Goal: Task Accomplishment & Management: Use online tool/utility

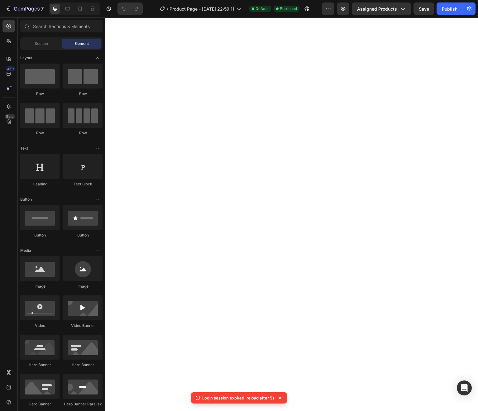
select select "580824739371549527"
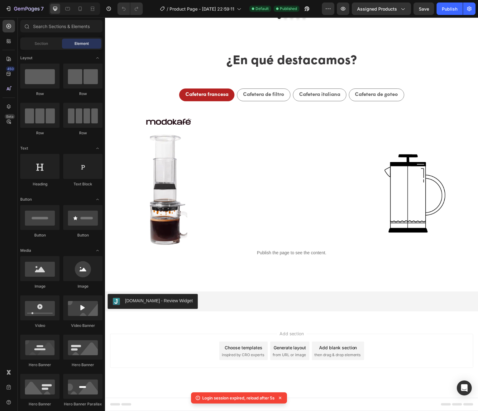
click at [447, 9] on div "Publish" at bounding box center [449, 9] width 16 height 7
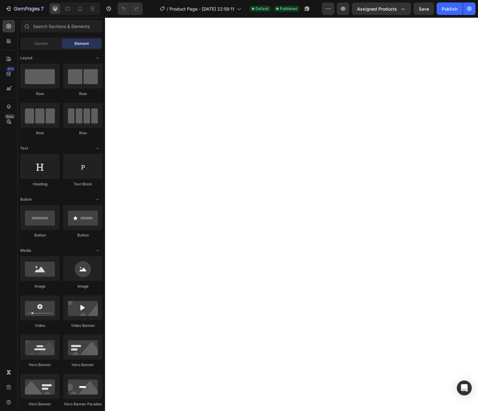
select select "580824739371549527"
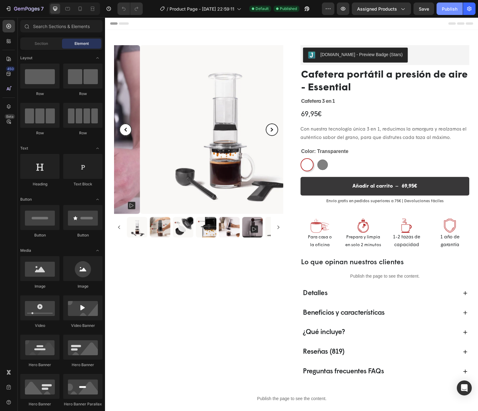
click at [449, 10] on div "Publish" at bounding box center [449, 9] width 16 height 7
click at [453, 12] on button "Publish" at bounding box center [449, 8] width 26 height 12
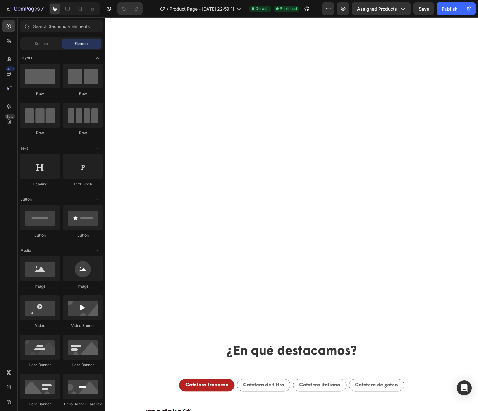
scroll to position [544, 0]
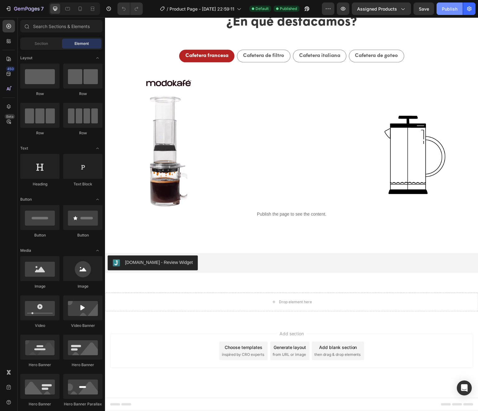
click at [446, 10] on div "Publish" at bounding box center [449, 9] width 16 height 7
click at [306, 10] on icon "button" at bounding box center [305, 10] width 2 height 2
click at [158, 260] on div "[DOMAIN_NAME] - Review Widget" at bounding box center [159, 263] width 68 height 7
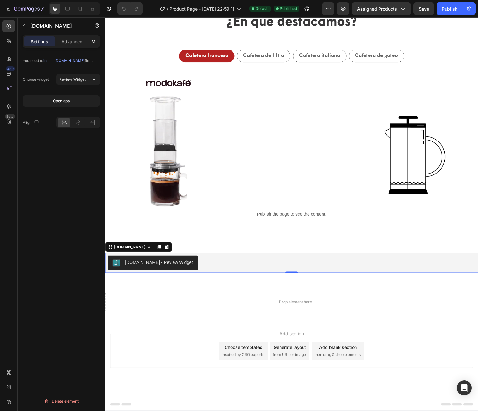
click at [40, 41] on p "Settings" at bounding box center [39, 41] width 17 height 7
click at [57, 99] on div "Open app" at bounding box center [61, 101] width 17 height 6
click at [450, 9] on div "Publish" at bounding box center [449, 9] width 16 height 7
select select "580824739371549527"
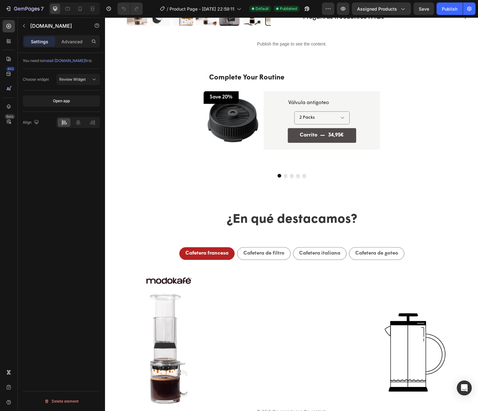
scroll to position [347, 0]
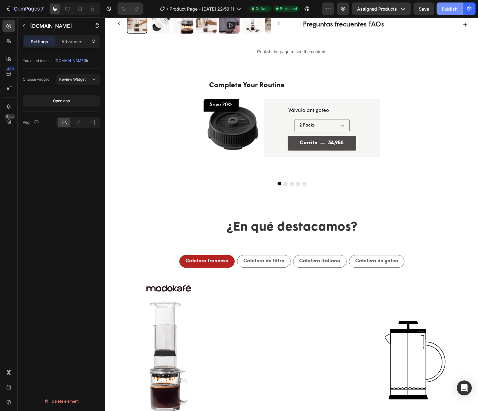
click at [448, 8] on div "Publish" at bounding box center [449, 9] width 16 height 7
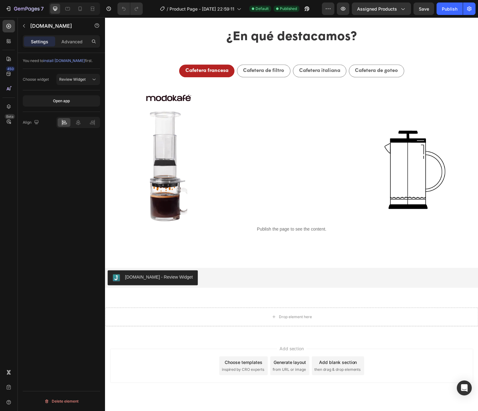
scroll to position [553, 0]
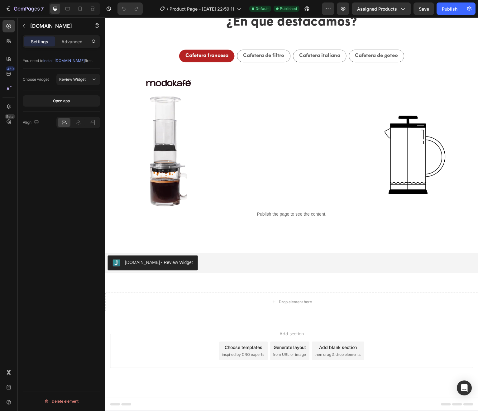
click at [196, 261] on div "[DOMAIN_NAME] - Review Widget" at bounding box center [291, 263] width 369 height 15
click at [164, 247] on icon at bounding box center [166, 247] width 5 height 5
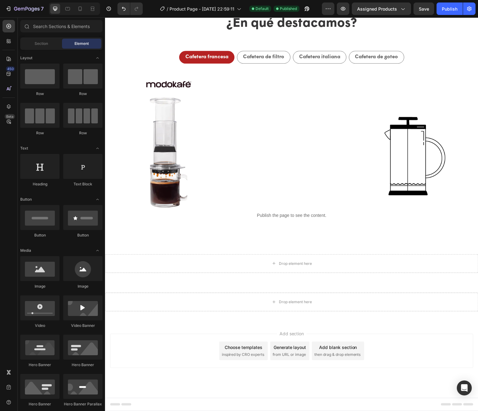
scroll to position [551, 0]
click at [10, 42] on icon at bounding box center [10, 42] width 2 height 2
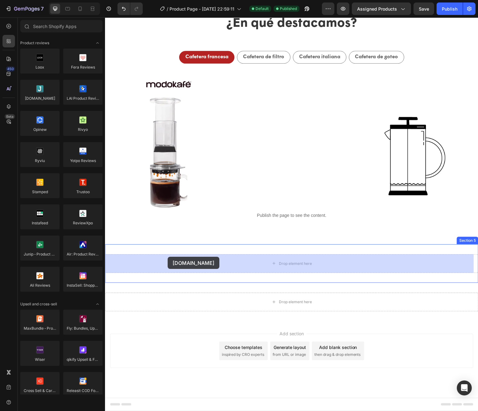
drag, startPoint x: 144, startPoint y: 107, endPoint x: 169, endPoint y: 253, distance: 148.5
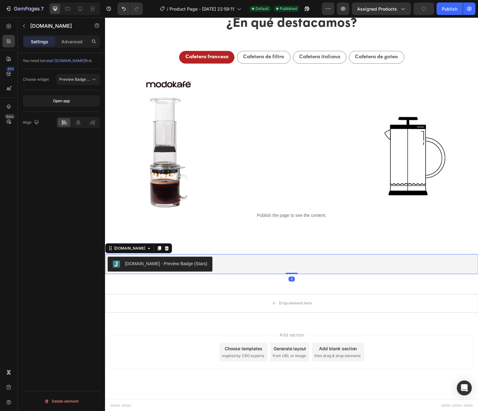
scroll to position [553, 0]
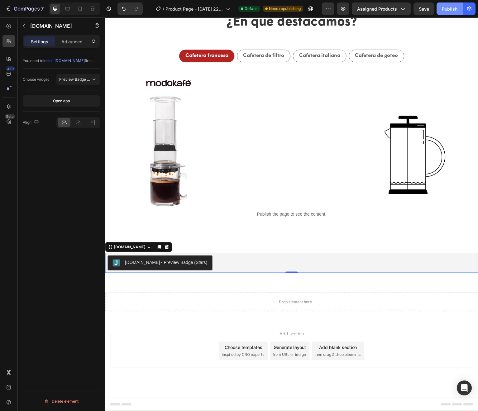
click at [448, 11] on div "Publish" at bounding box center [449, 9] width 16 height 7
click at [77, 78] on span "Preview Badge (Stars)" at bounding box center [79, 79] width 40 height 5
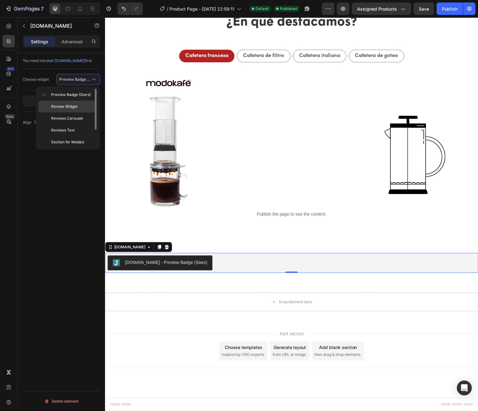
click at [70, 107] on span "Review Widget" at bounding box center [64, 107] width 26 height 6
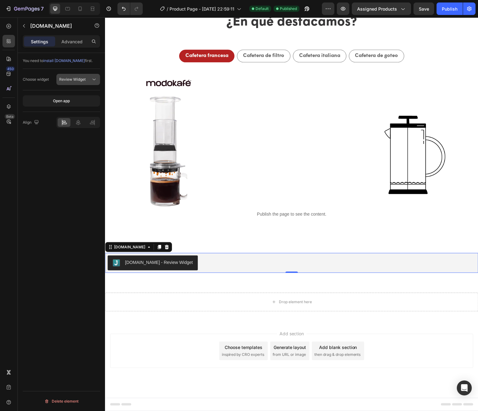
click at [72, 80] on span "Review Widget" at bounding box center [72, 79] width 26 height 5
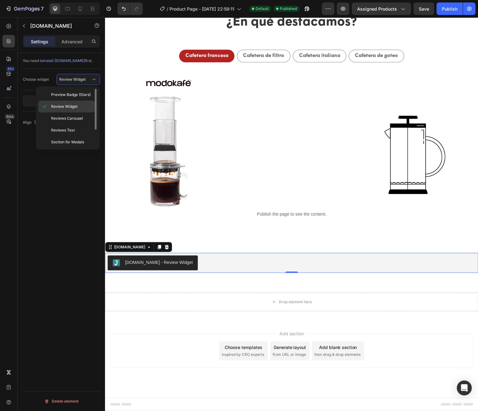
click at [70, 105] on span "Review Widget" at bounding box center [64, 107] width 26 height 6
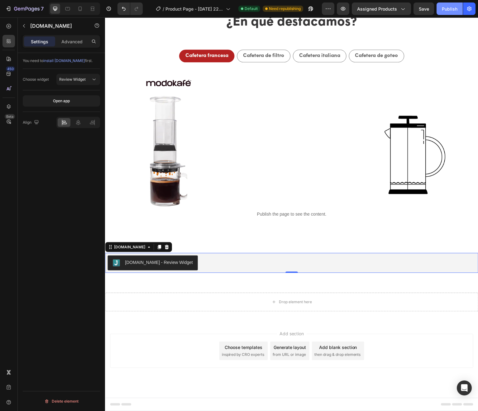
click at [449, 11] on div "Publish" at bounding box center [449, 9] width 16 height 7
click at [164, 248] on icon at bounding box center [166, 247] width 5 height 5
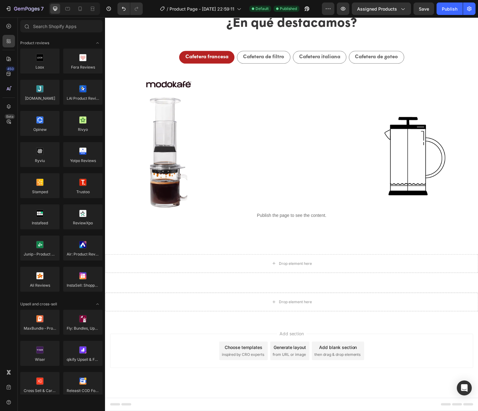
scroll to position [551, 0]
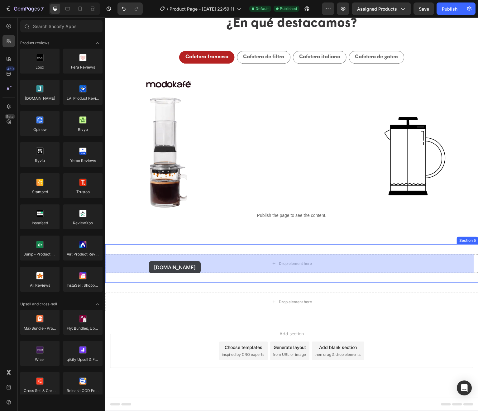
drag, startPoint x: 145, startPoint y: 110, endPoint x: 149, endPoint y: 261, distance: 151.0
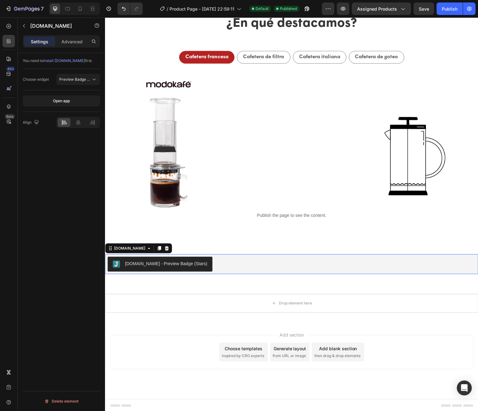
scroll to position [553, 0]
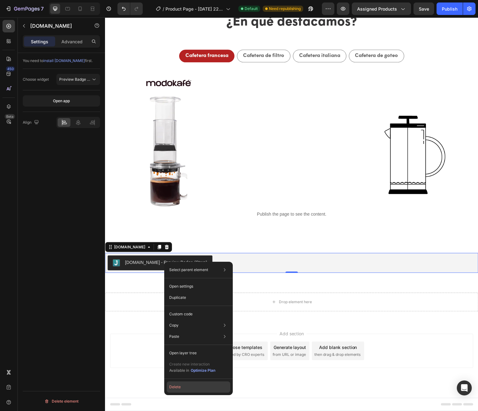
click at [185, 384] on button "Delete" at bounding box center [199, 386] width 64 height 11
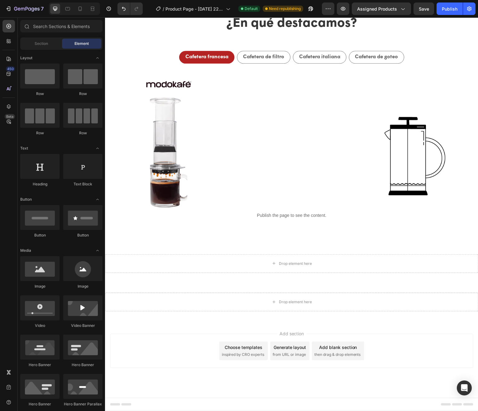
scroll to position [551, 0]
click at [24, 39] on div "Section" at bounding box center [40, 44] width 39 height 10
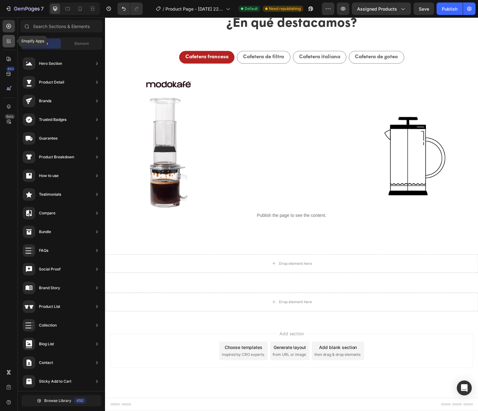
click at [9, 40] on icon at bounding box center [9, 41] width 6 height 6
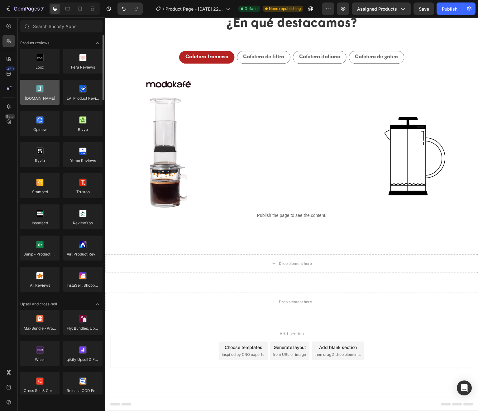
click at [44, 87] on div at bounding box center [39, 92] width 39 height 25
click at [49, 92] on div at bounding box center [39, 92] width 39 height 25
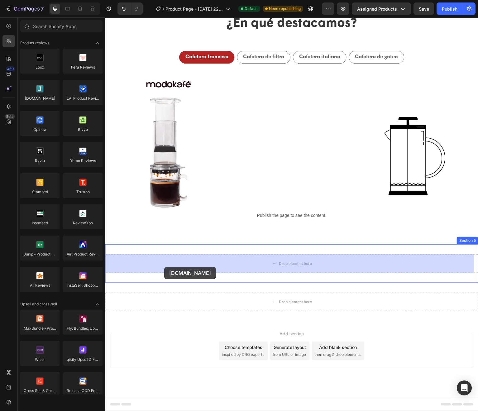
drag, startPoint x: 145, startPoint y: 109, endPoint x: 164, endPoint y: 267, distance: 159.2
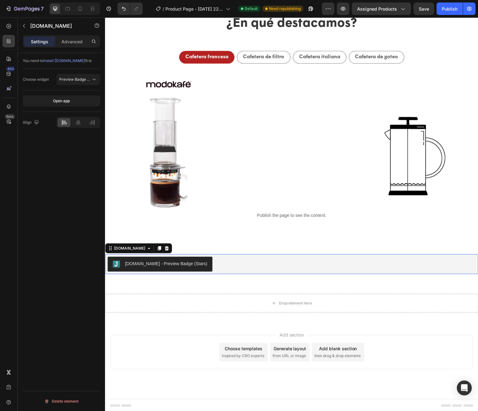
scroll to position [553, 0]
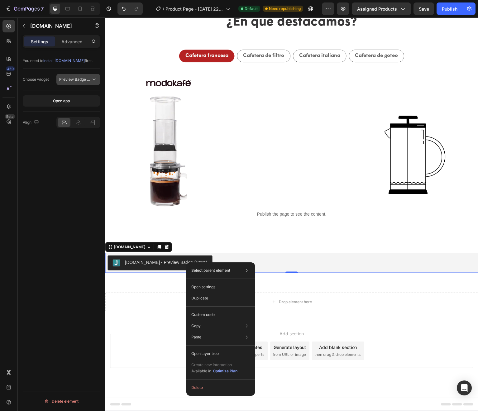
click at [75, 80] on span "Preview Badge (Stars)" at bounding box center [79, 79] width 40 height 5
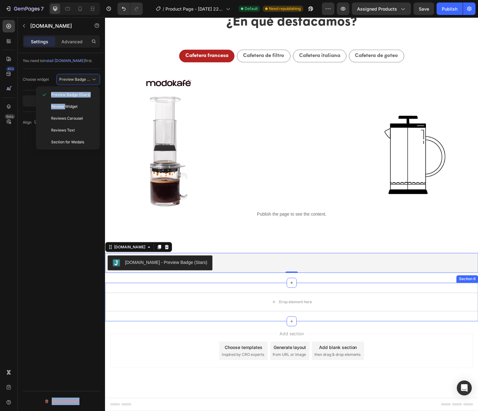
drag, startPoint x: 170, startPoint y: 123, endPoint x: 179, endPoint y: 286, distance: 163.1
drag, startPoint x: 178, startPoint y: 123, endPoint x: 172, endPoint y: 300, distance: 176.9
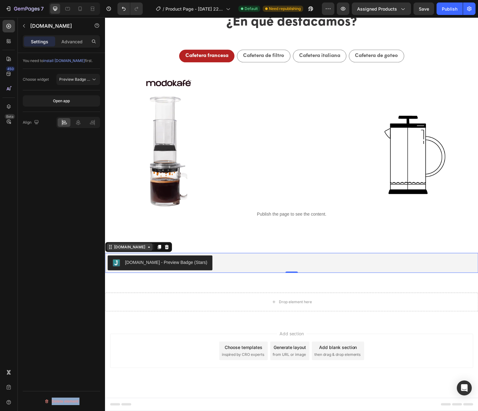
click at [146, 248] on icon at bounding box center [148, 247] width 5 height 5
click at [148, 247] on icon at bounding box center [149, 247] width 2 height 1
click at [111, 248] on icon at bounding box center [110, 247] width 5 height 5
click at [165, 247] on icon at bounding box center [167, 247] width 4 height 4
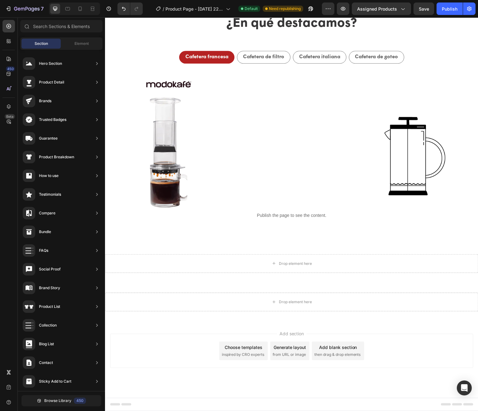
scroll to position [551, 0]
click at [8, 38] on icon at bounding box center [9, 41] width 6 height 6
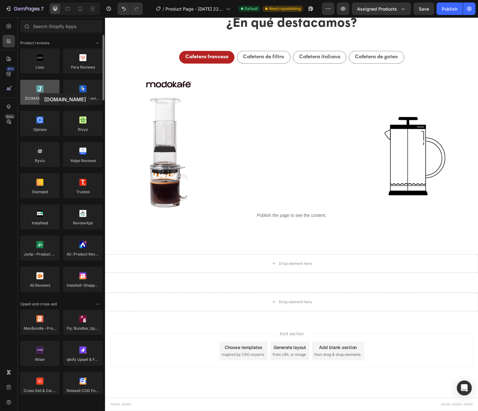
click at [39, 93] on div at bounding box center [39, 92] width 39 height 25
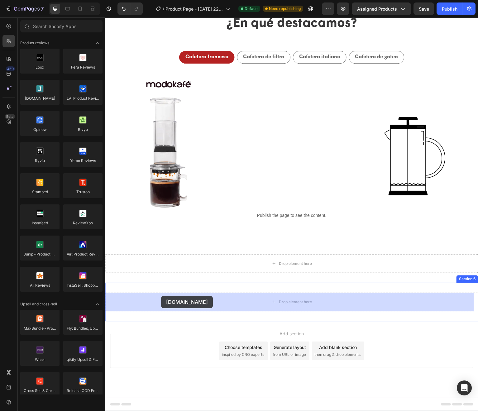
drag, startPoint x: 144, startPoint y: 111, endPoint x: 161, endPoint y: 296, distance: 186.6
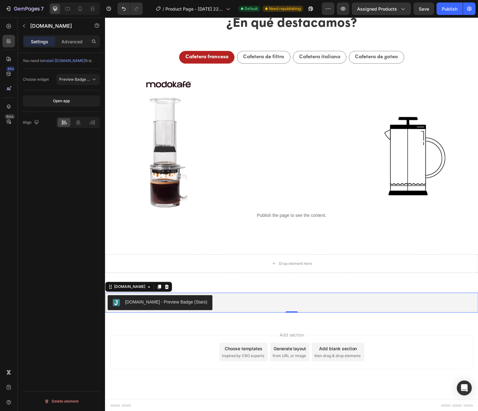
scroll to position [553, 0]
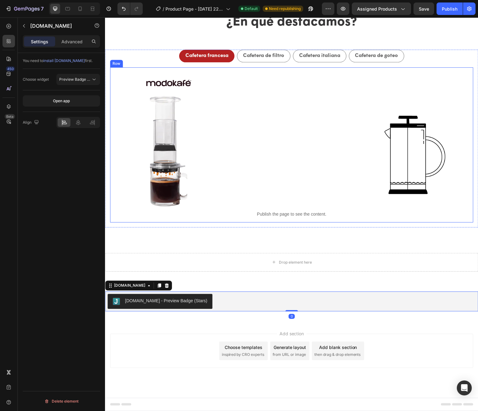
select select "580824739371549527"
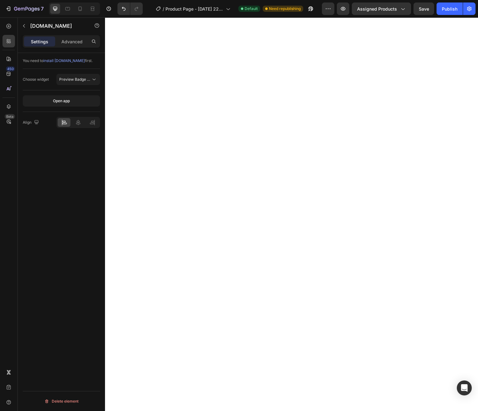
scroll to position [0, 0]
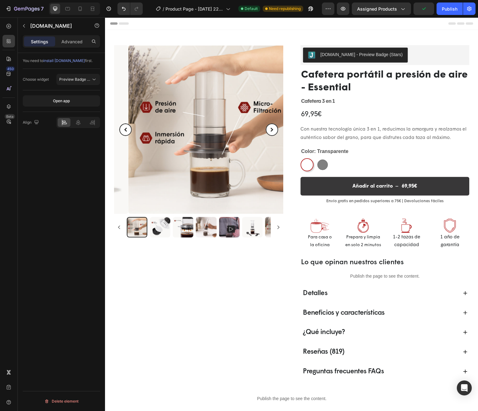
select select "580824739371549527"
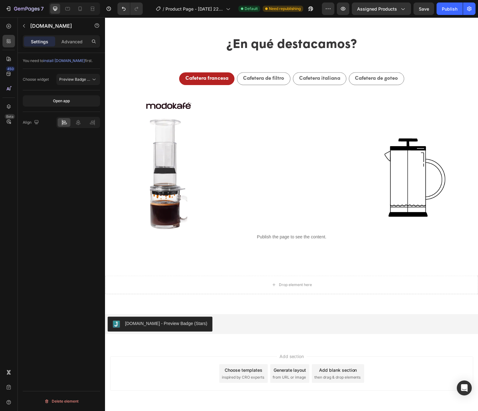
scroll to position [553, 0]
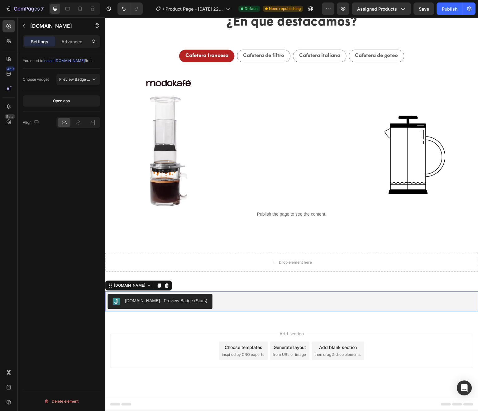
click at [167, 301] on div "[DOMAIN_NAME] - Preview Badge (Stars)" at bounding box center [166, 301] width 82 height 7
click at [72, 42] on p "Advanced" at bounding box center [71, 41] width 21 height 7
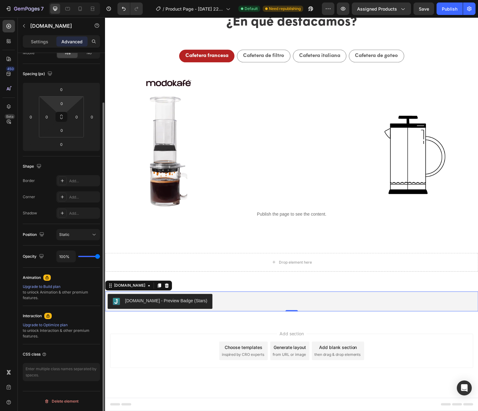
scroll to position [0, 0]
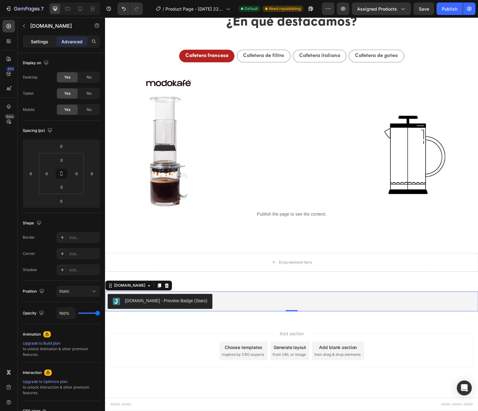
click at [41, 40] on p "Settings" at bounding box center [39, 41] width 17 height 7
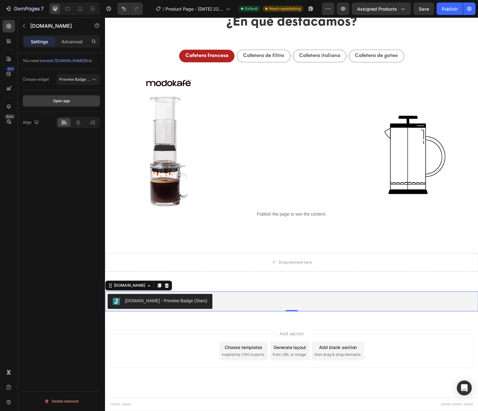
click at [68, 99] on div "Open app" at bounding box center [61, 101] width 17 height 6
click at [165, 285] on icon at bounding box center [167, 286] width 4 height 4
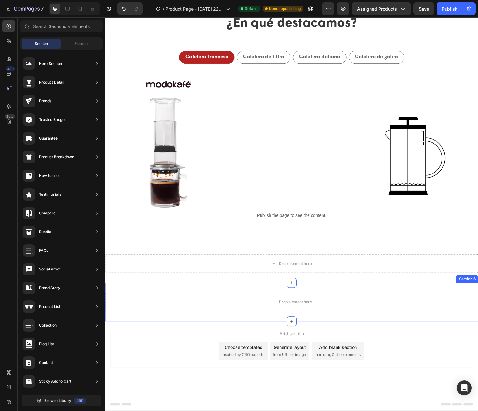
scroll to position [551, 0]
click at [448, 12] on button "Publish" at bounding box center [449, 8] width 26 height 12
click at [9, 42] on icon at bounding box center [10, 42] width 2 height 2
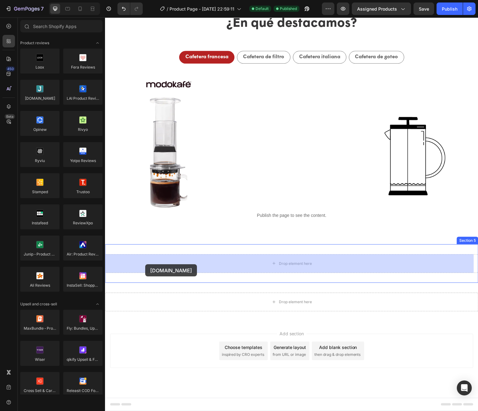
drag, startPoint x: 143, startPoint y: 109, endPoint x: 145, endPoint y: 265, distance: 155.3
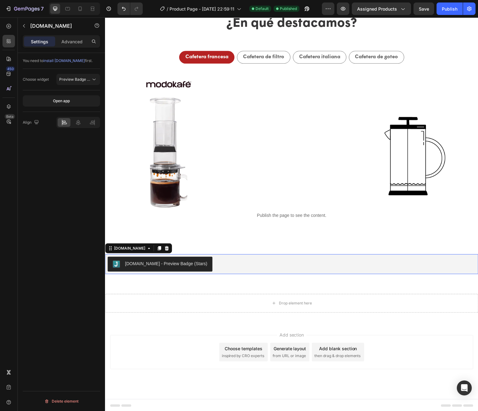
scroll to position [553, 0]
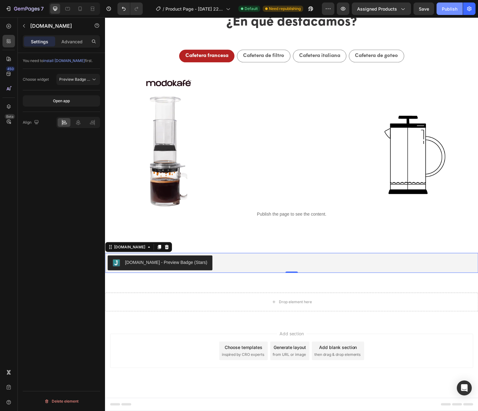
click at [448, 8] on div "Publish" at bounding box center [449, 9] width 16 height 7
click at [448, 9] on div "Publish" at bounding box center [449, 9] width 16 height 7
click at [165, 247] on icon at bounding box center [167, 247] width 4 height 4
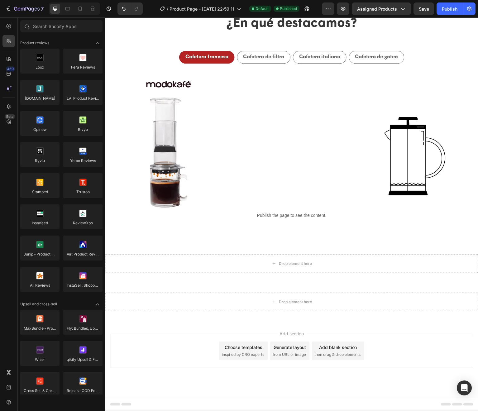
scroll to position [551, 0]
click at [450, 8] on div "Publish" at bounding box center [449, 9] width 16 height 7
